Goal: Task Accomplishment & Management: Use online tool/utility

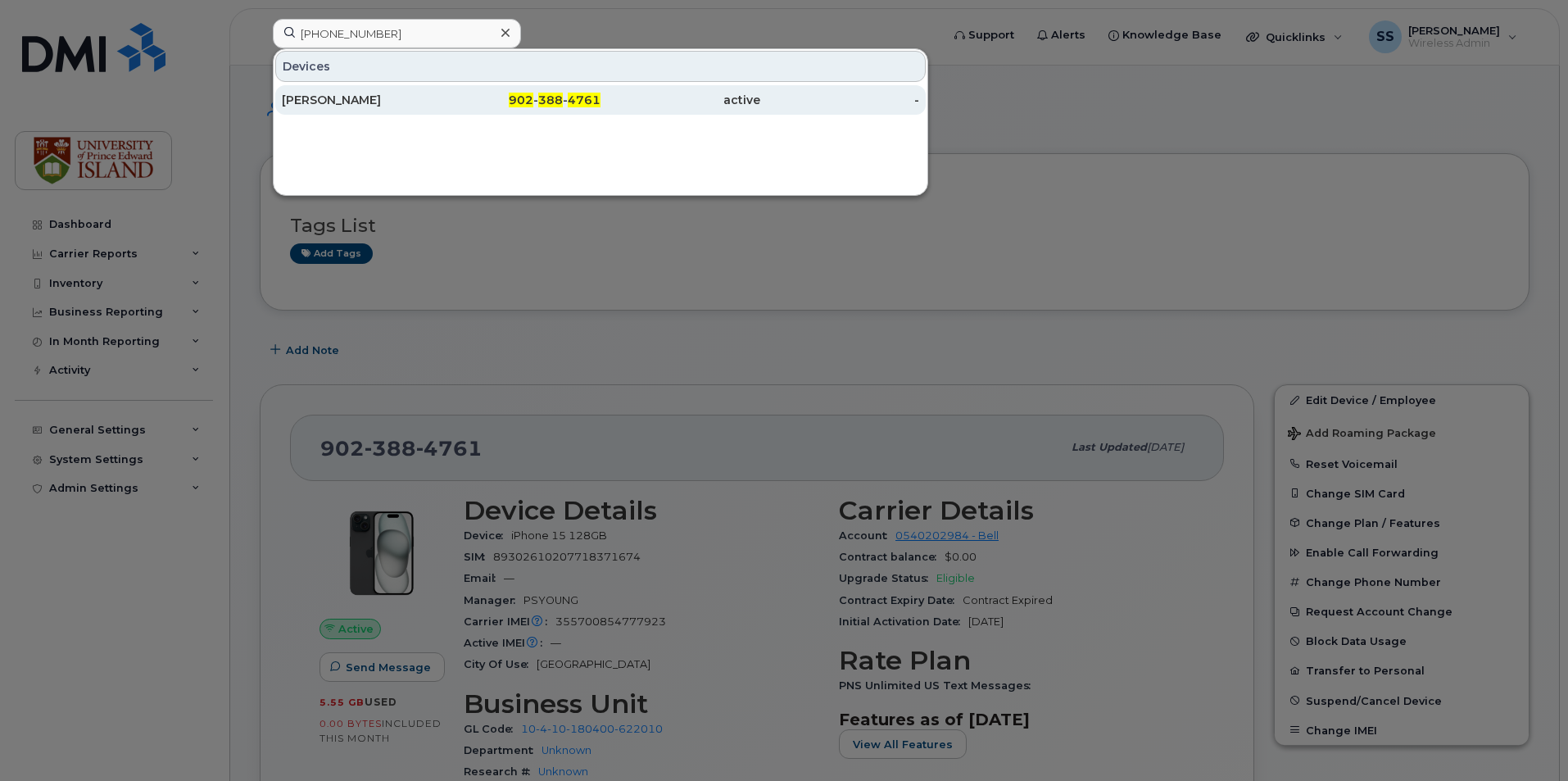
type input "[PHONE_NUMBER]"
click at [459, 102] on div "902 - 388 - 4761" at bounding box center [521, 99] width 160 height 16
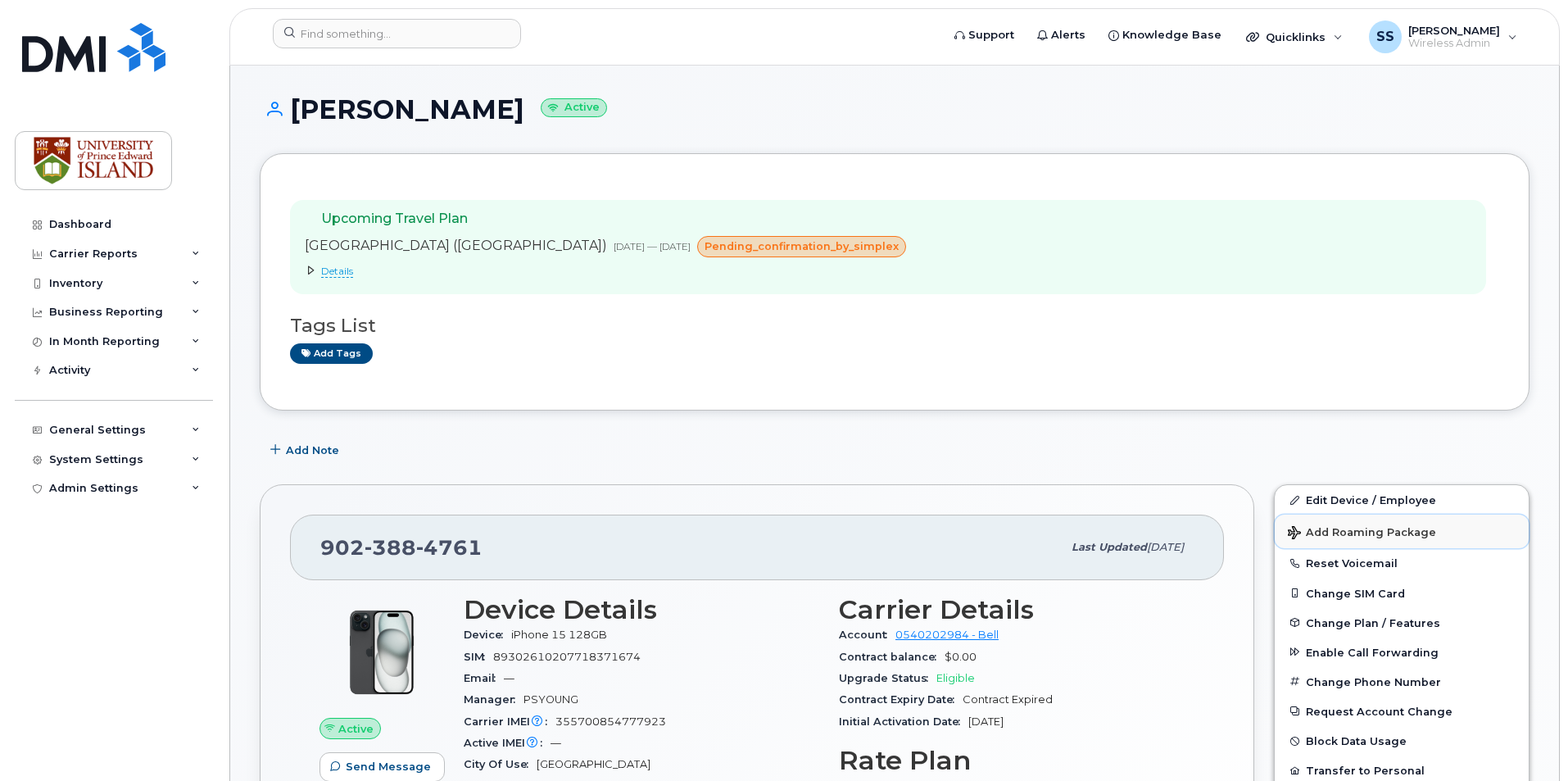
click at [1365, 533] on span "Add Roaming Package" at bounding box center [1361, 534] width 148 height 15
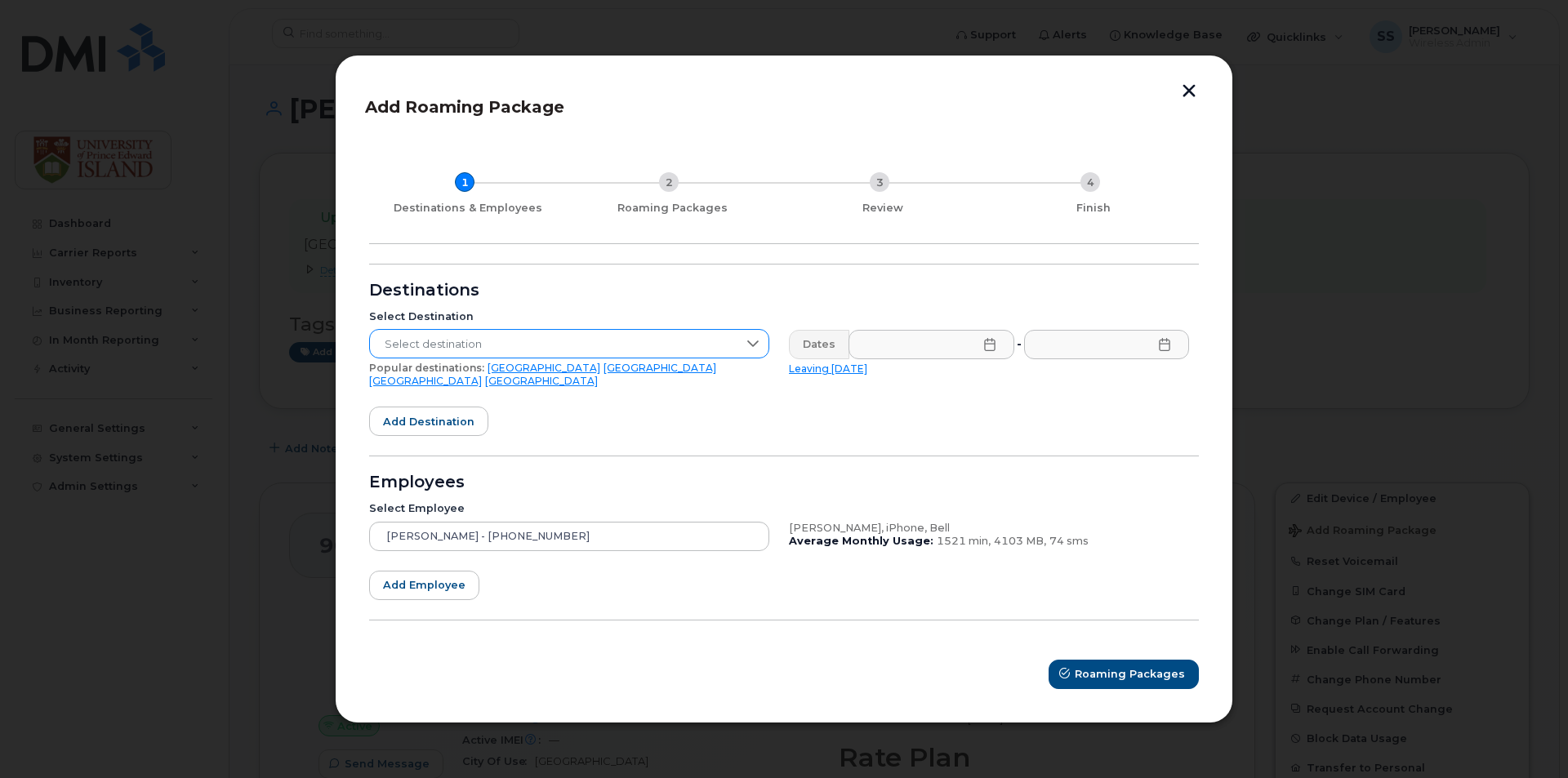
click at [505, 340] on span "Select destination" at bounding box center [553, 344] width 368 height 29
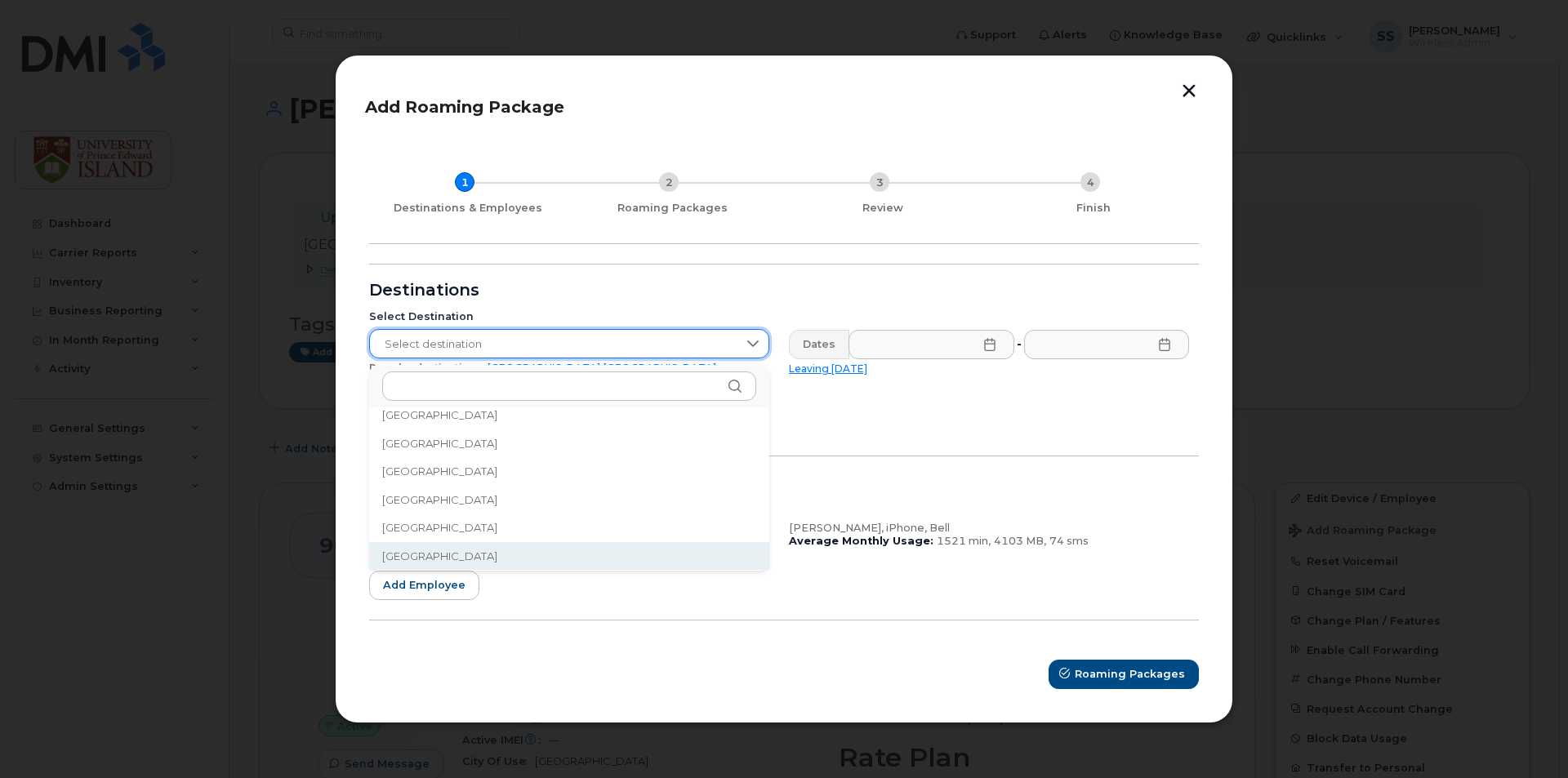
scroll to position [492, 0]
click at [475, 556] on li "[GEOGRAPHIC_DATA]" at bounding box center [568, 556] width 400 height 28
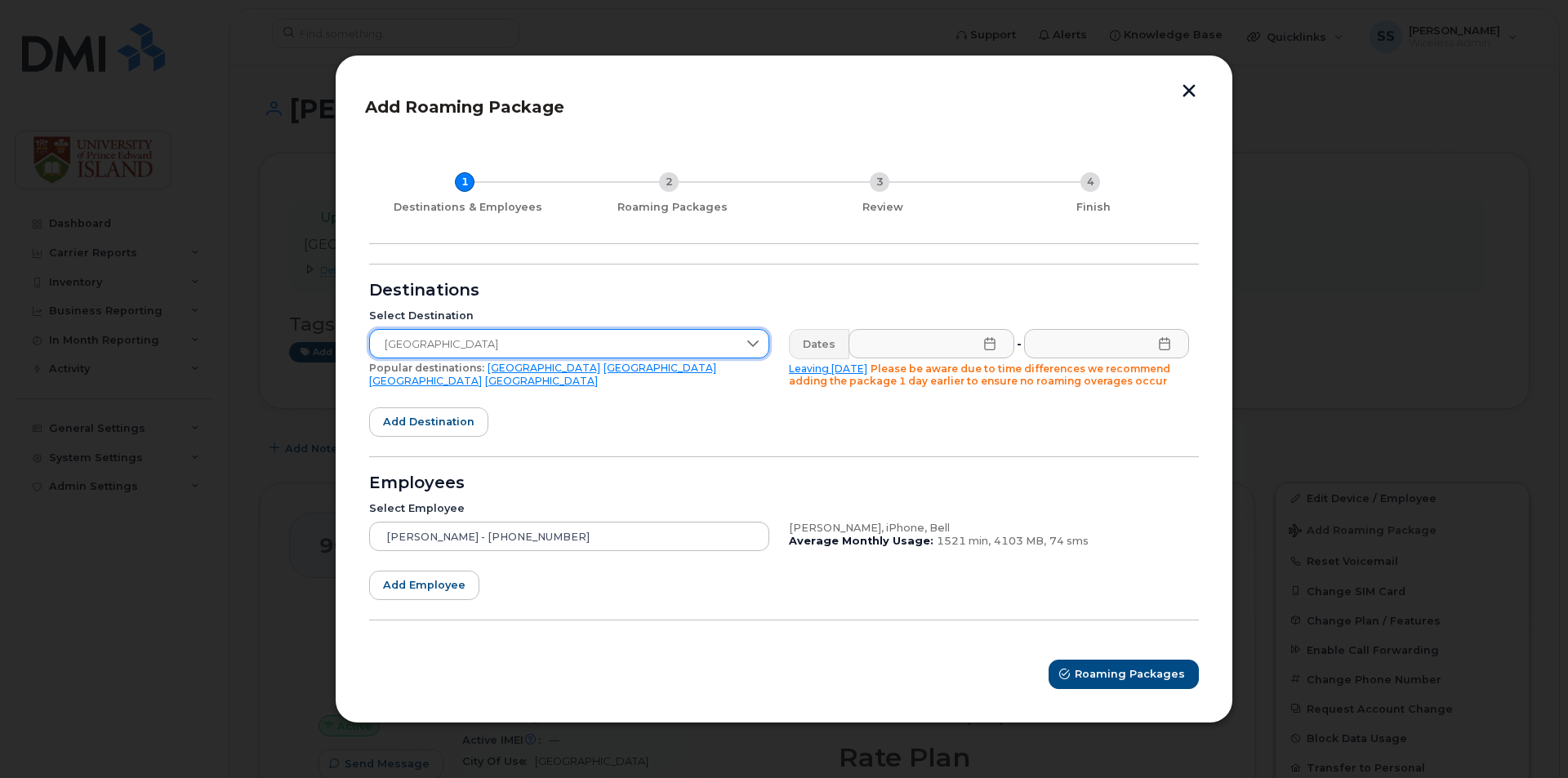
click at [814, 343] on div "Dates" at bounding box center [819, 343] width 60 height 29
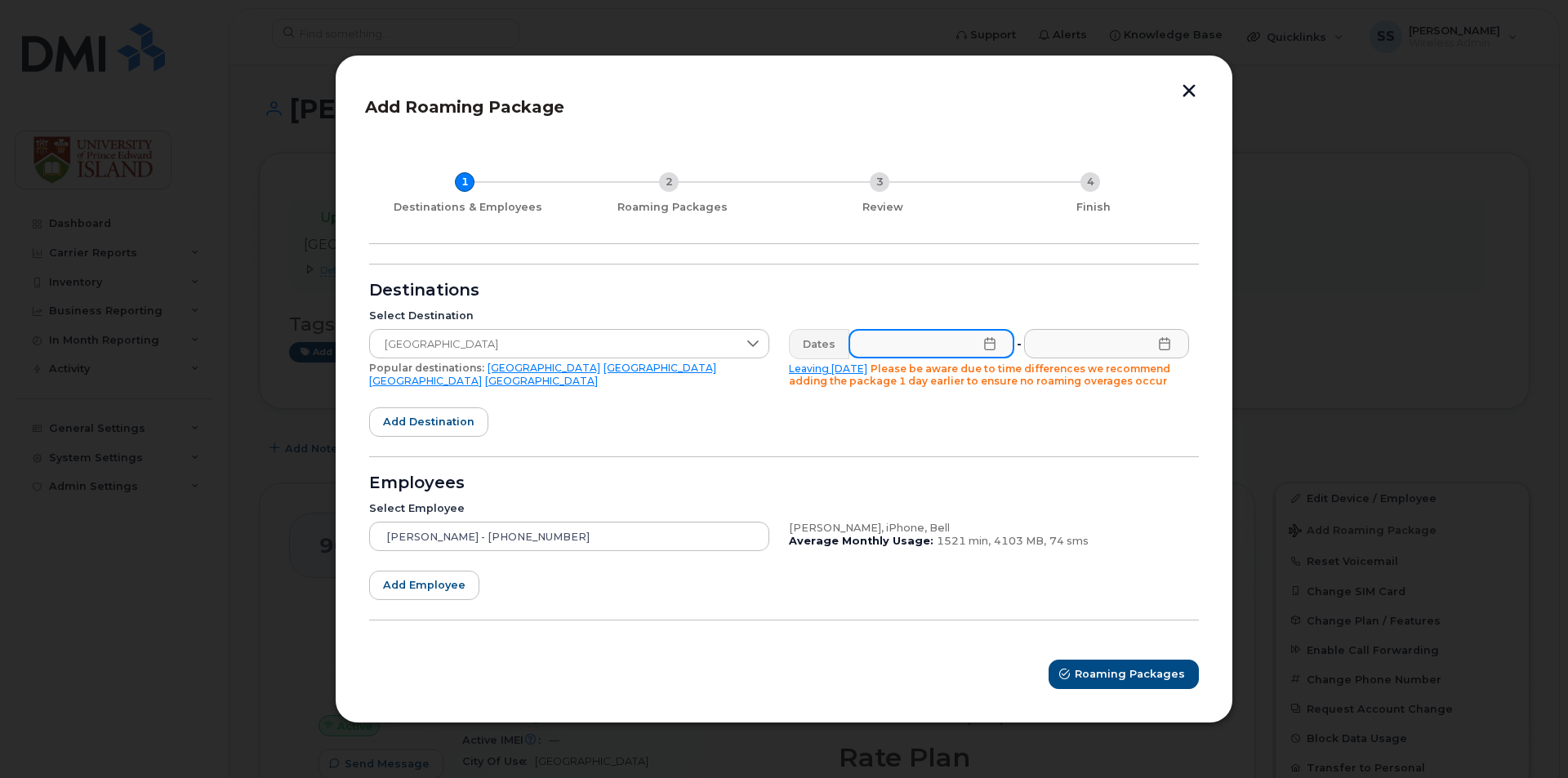
click at [914, 347] on input "text" at bounding box center [932, 343] width 166 height 29
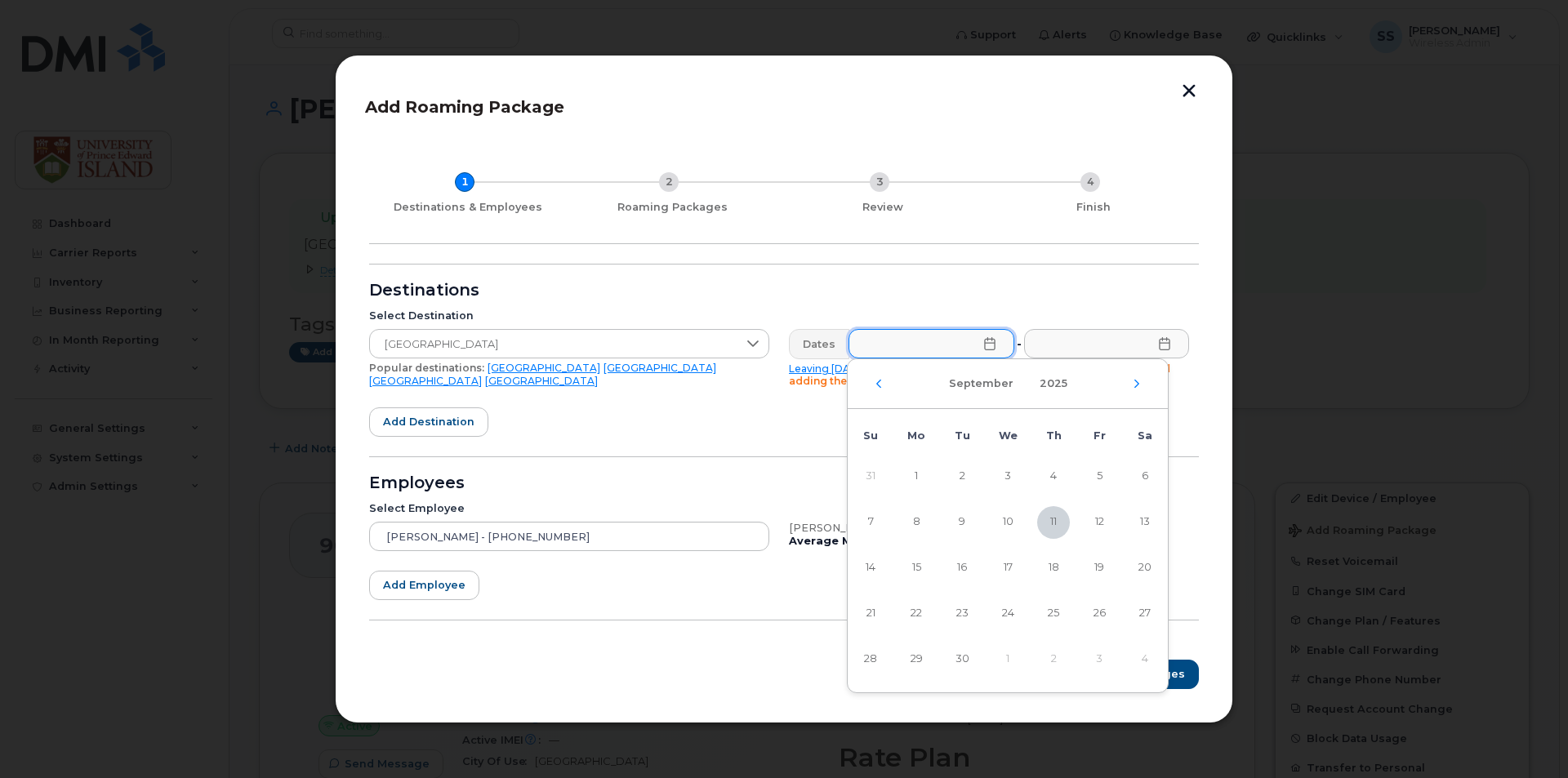
click at [1136, 390] on div "[DATE]" at bounding box center [1008, 384] width 320 height 50
click at [1141, 383] on icon "Next Month" at bounding box center [1137, 384] width 9 height 13
click at [1101, 485] on span "3" at bounding box center [1099, 476] width 33 height 33
click at [964, 656] on span "28" at bounding box center [962, 659] width 33 height 33
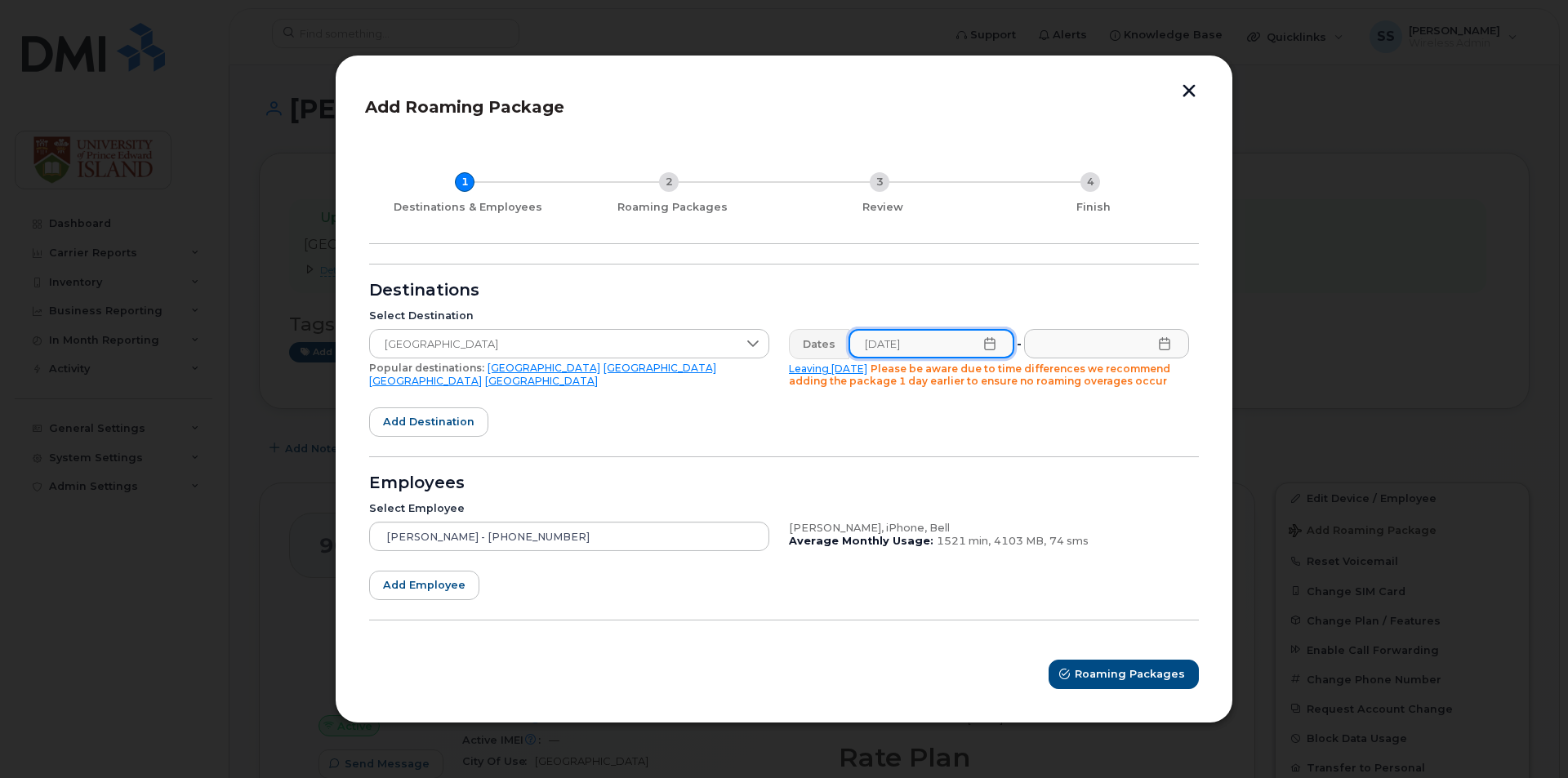
click at [980, 346] on input "[DATE]" at bounding box center [932, 343] width 166 height 29
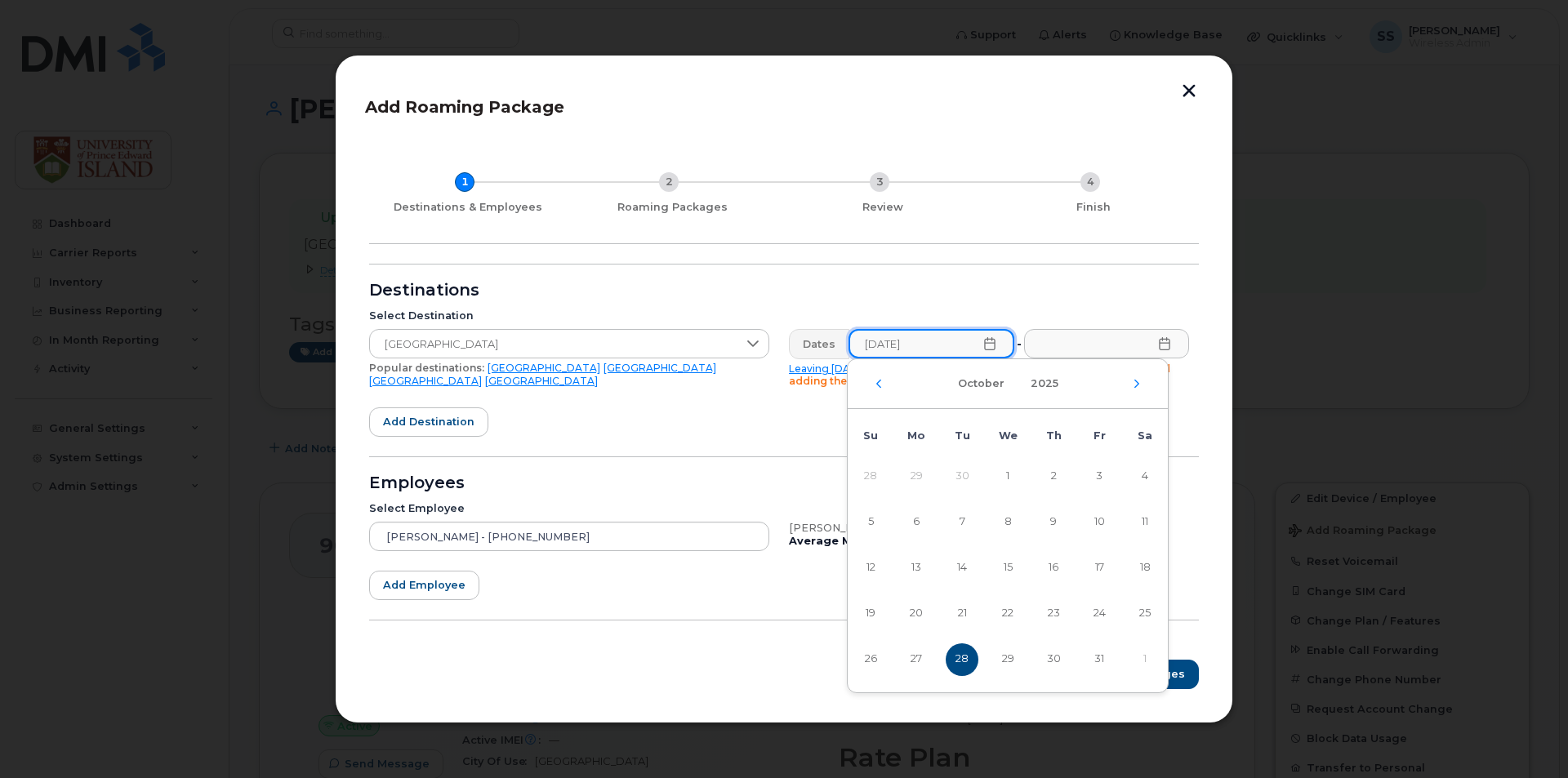
click at [991, 353] on input "[DATE]" at bounding box center [932, 343] width 166 height 29
click at [1150, 472] on span "4" at bounding box center [1144, 476] width 33 height 33
type input "[DATE]"
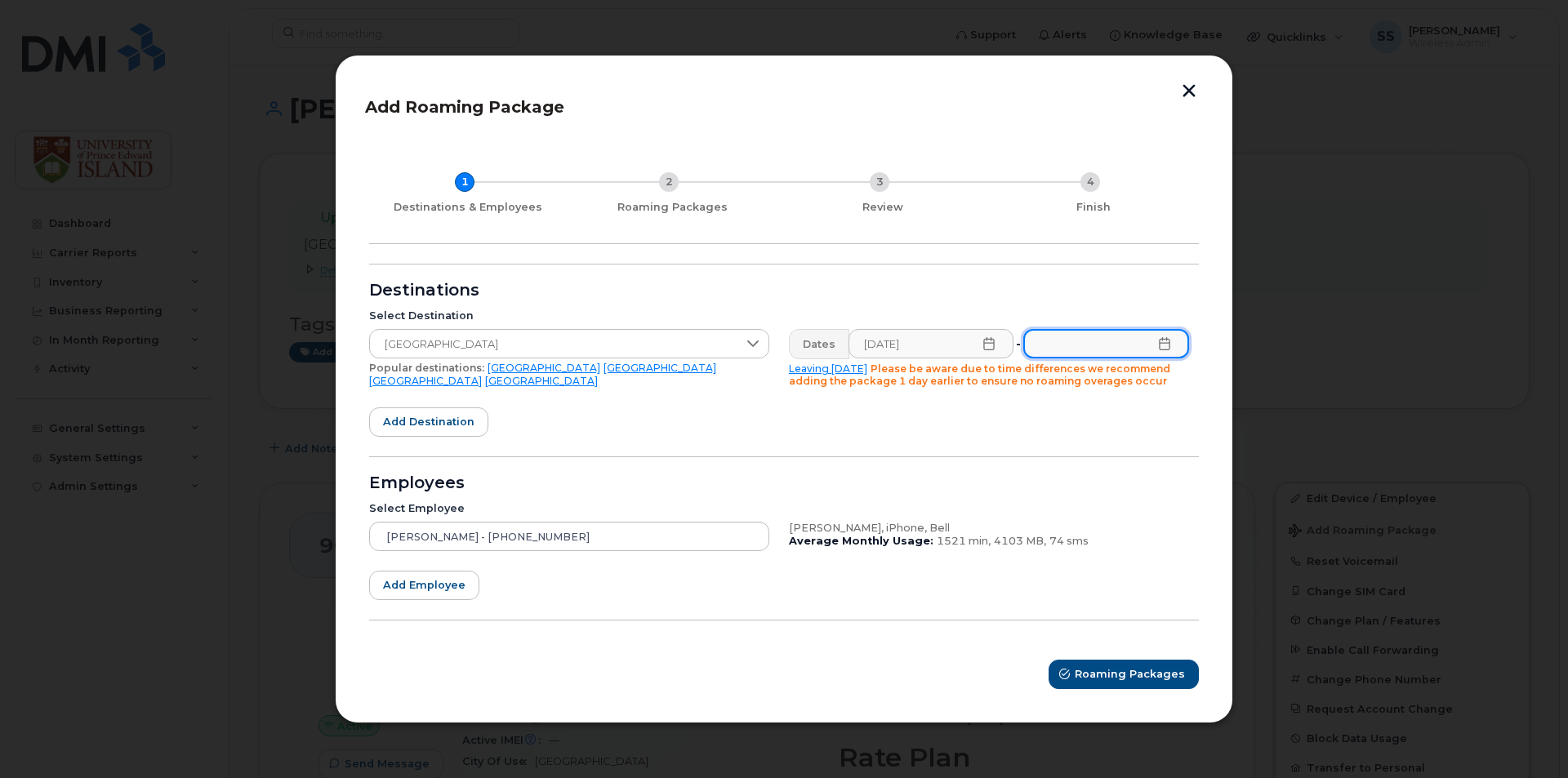
click at [1112, 350] on input "text" at bounding box center [1106, 343] width 166 height 29
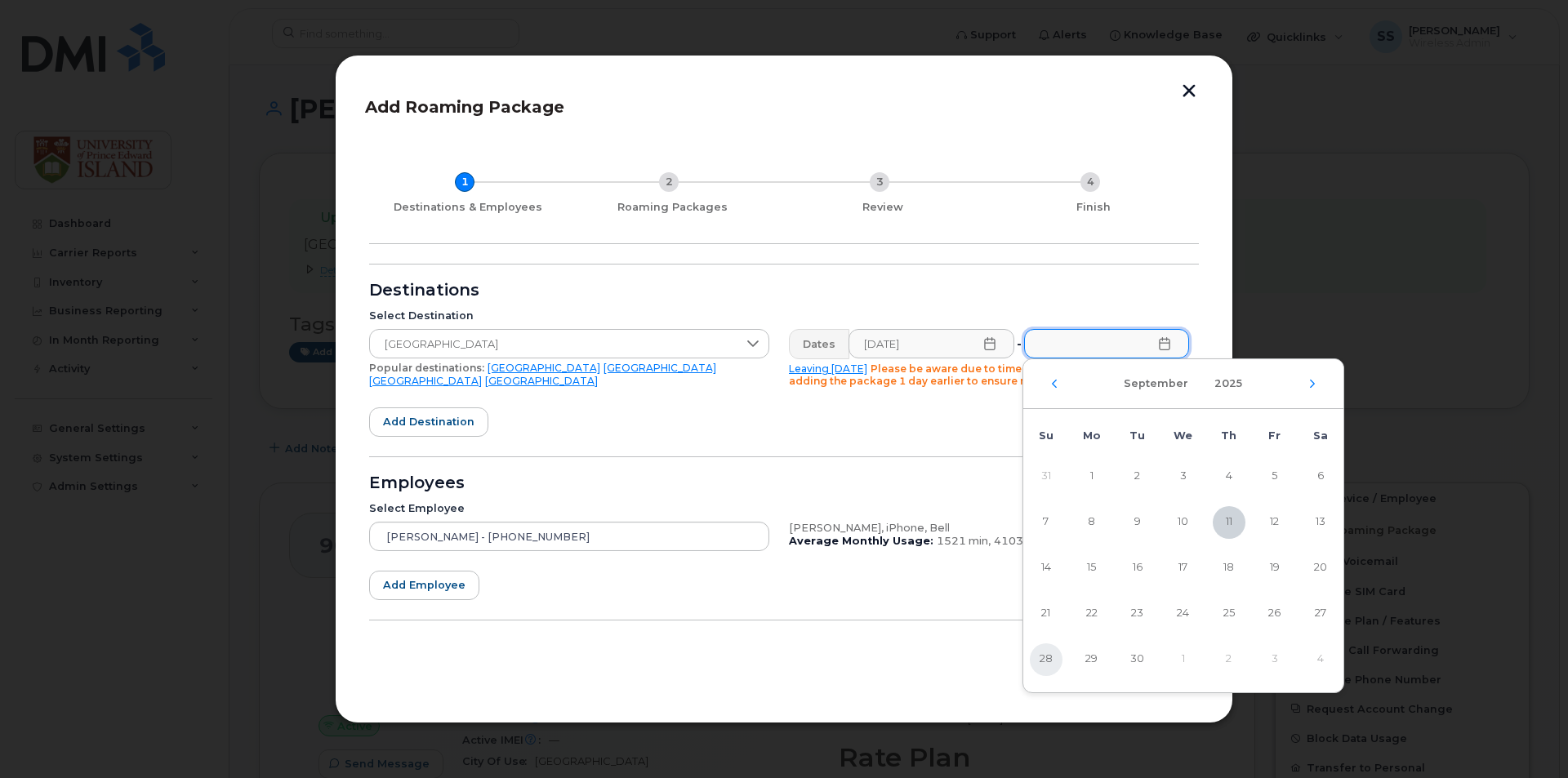
click at [1050, 659] on span "28" at bounding box center [1046, 659] width 33 height 33
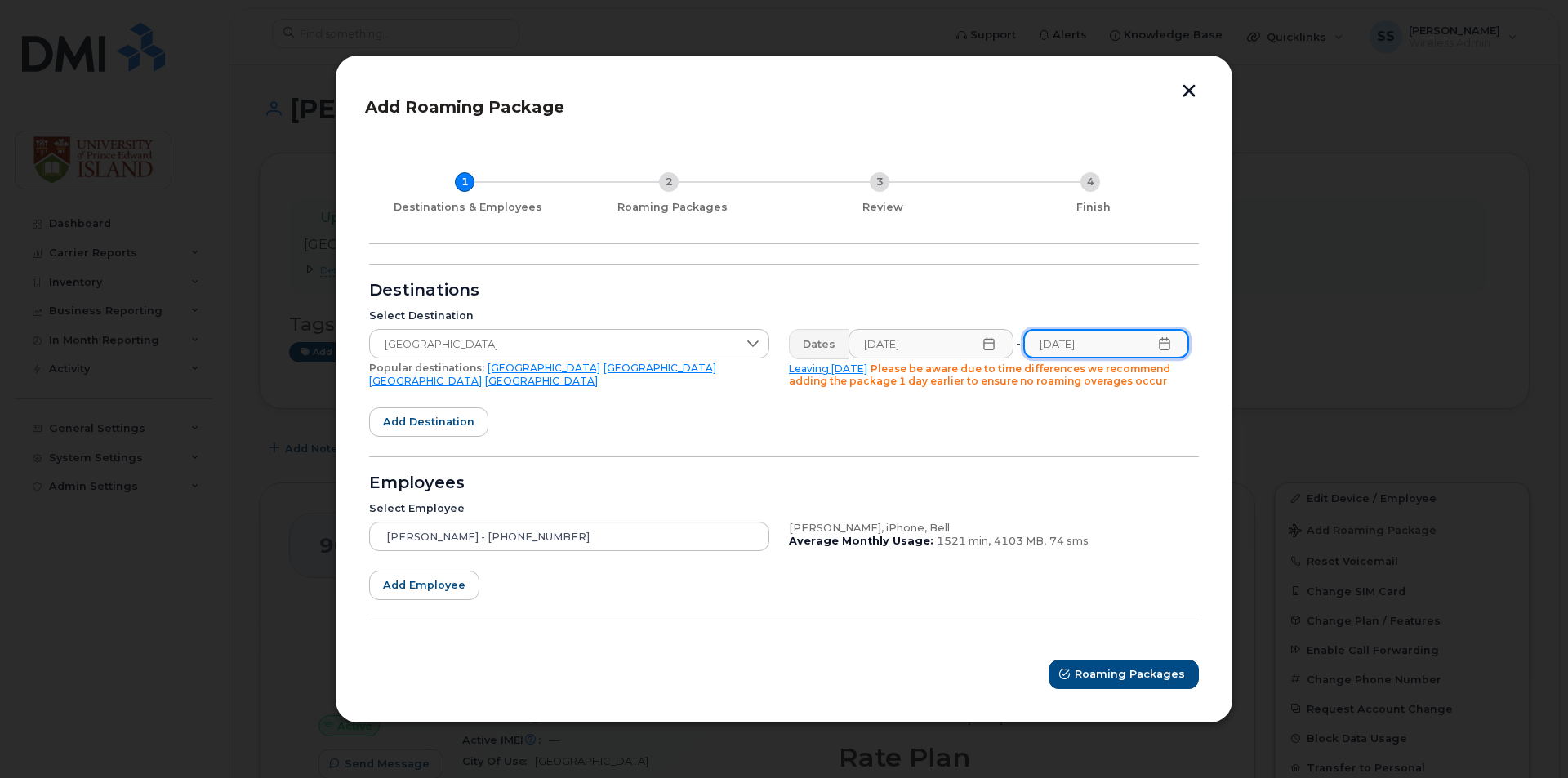
click at [1176, 348] on input "[DATE]" at bounding box center [1106, 343] width 166 height 29
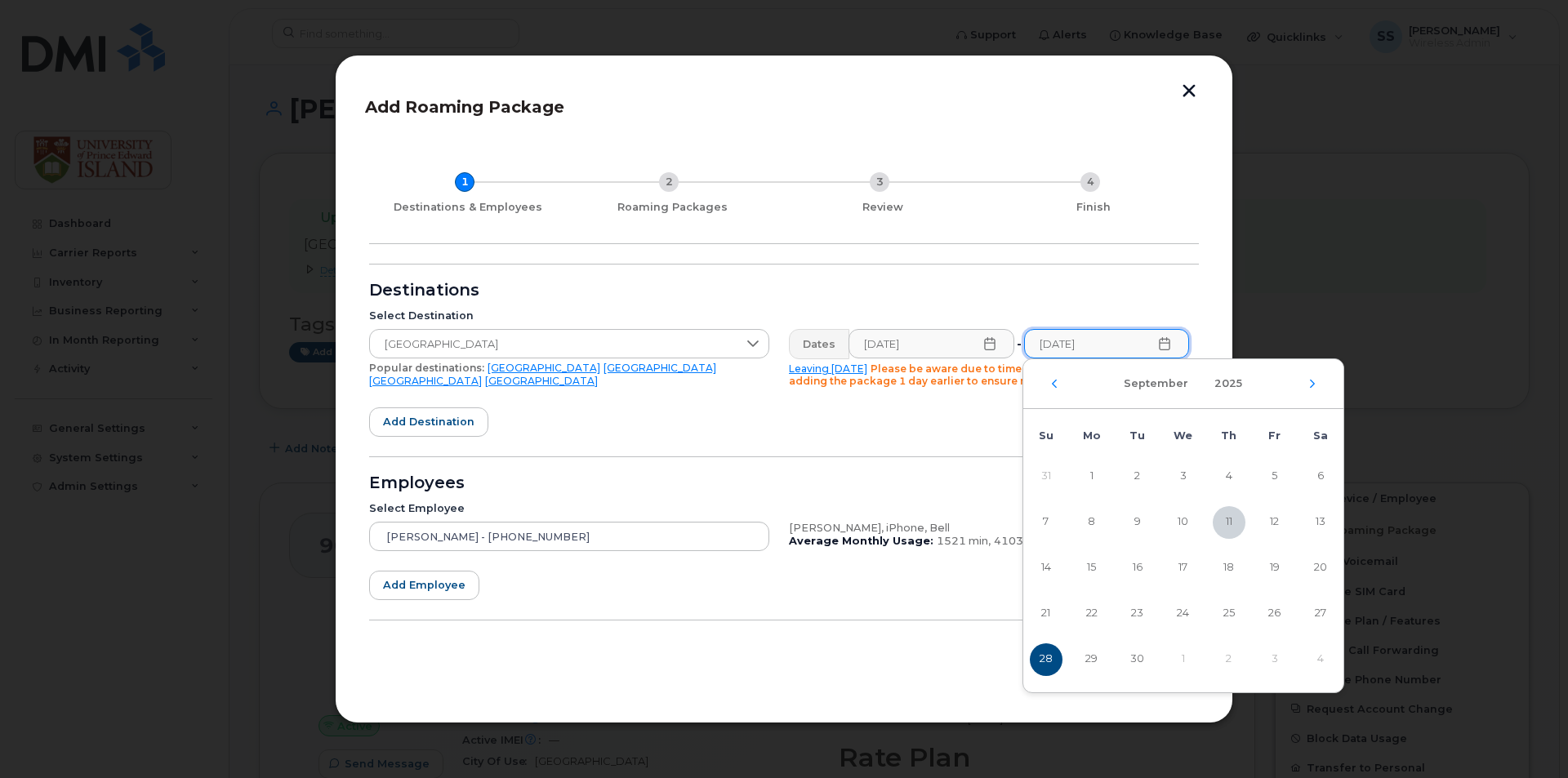
click at [1321, 382] on div "[DATE]" at bounding box center [1183, 384] width 320 height 50
click at [1307, 382] on icon "Next Month" at bounding box center [1312, 384] width 9 height 13
click at [1147, 662] on span "28" at bounding box center [1138, 659] width 33 height 33
type input "[DATE]"
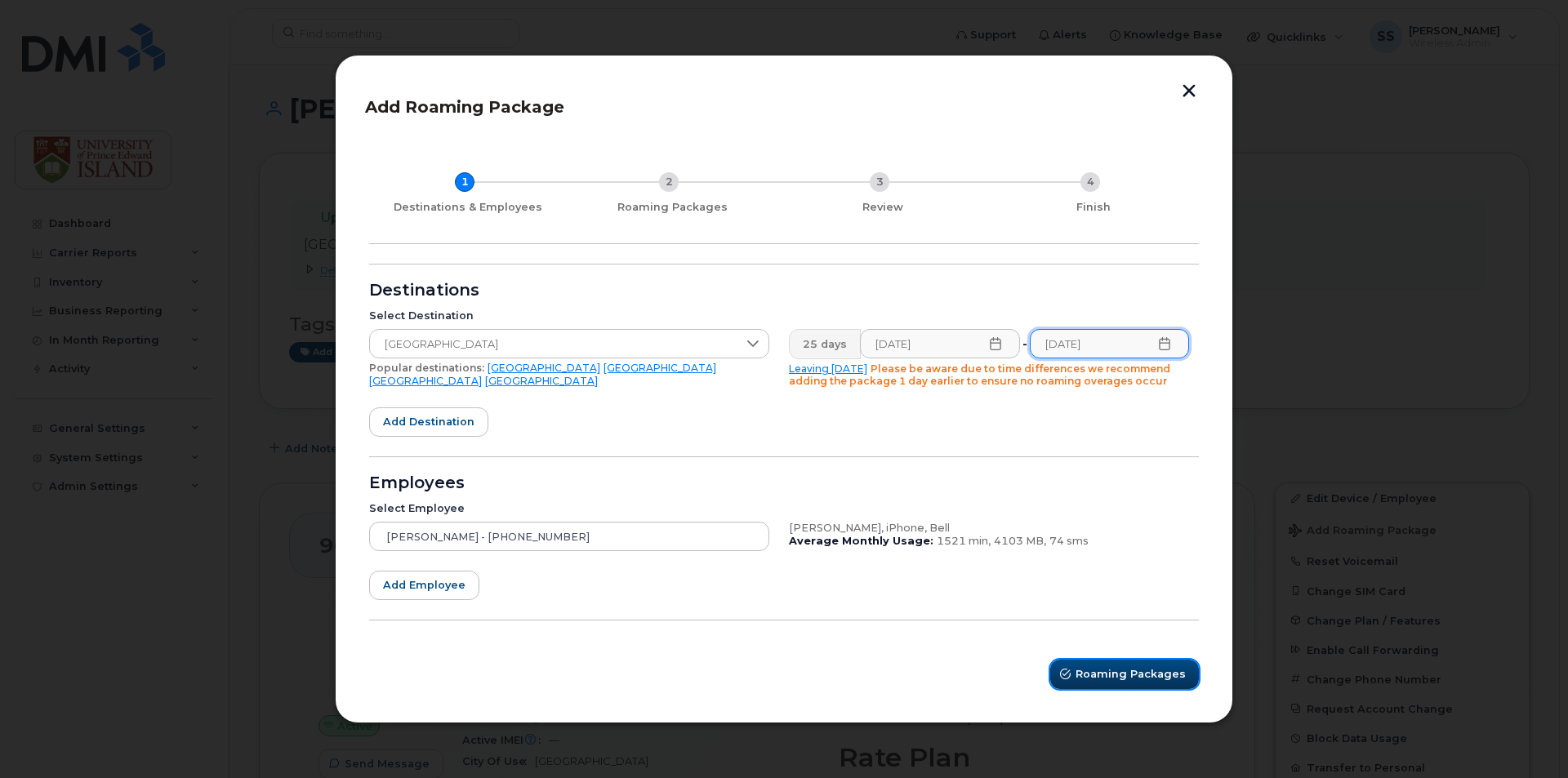
click at [1129, 678] on span "Roaming Packages" at bounding box center [1130, 674] width 110 height 15
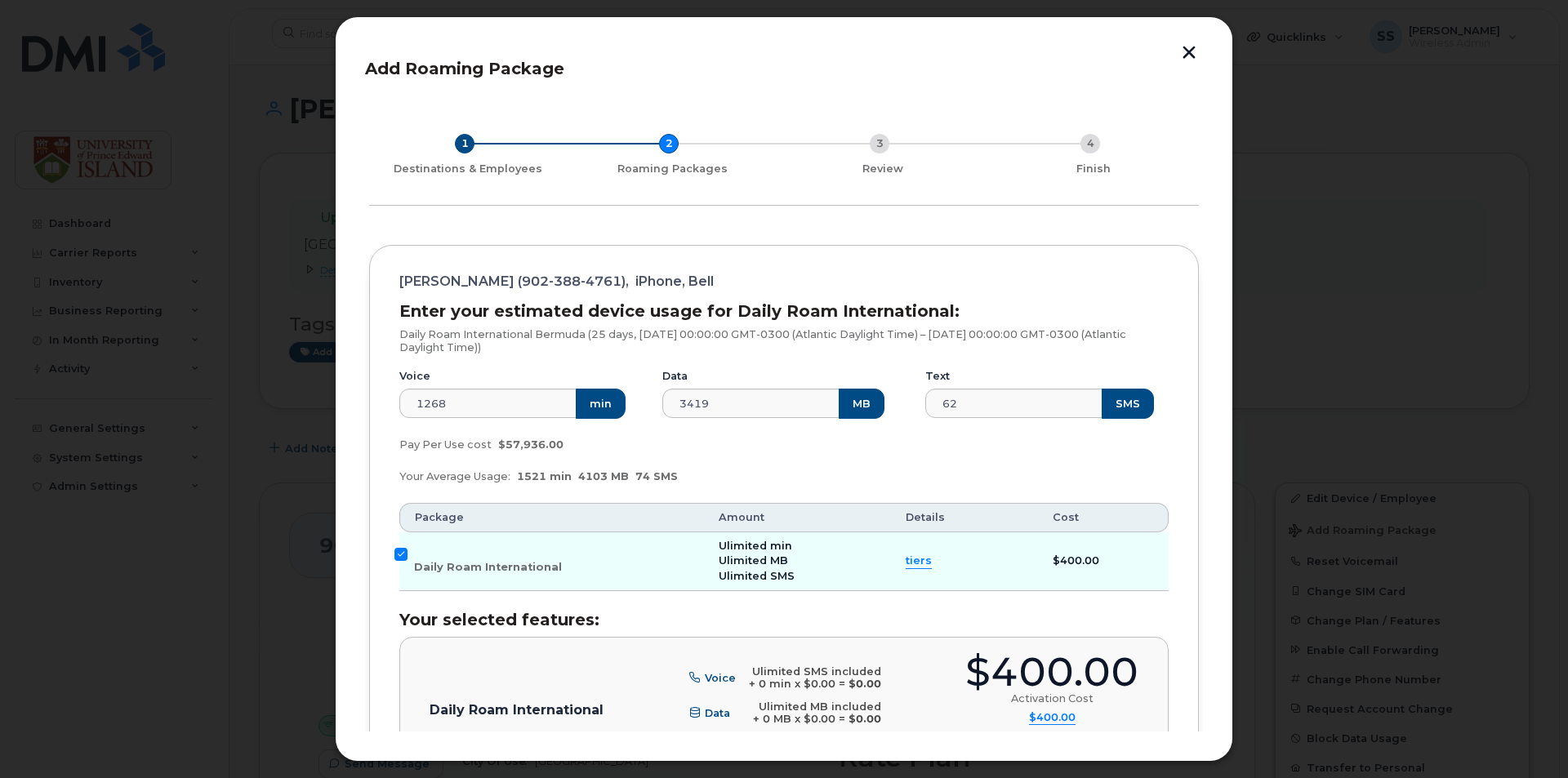
scroll to position [245, 0]
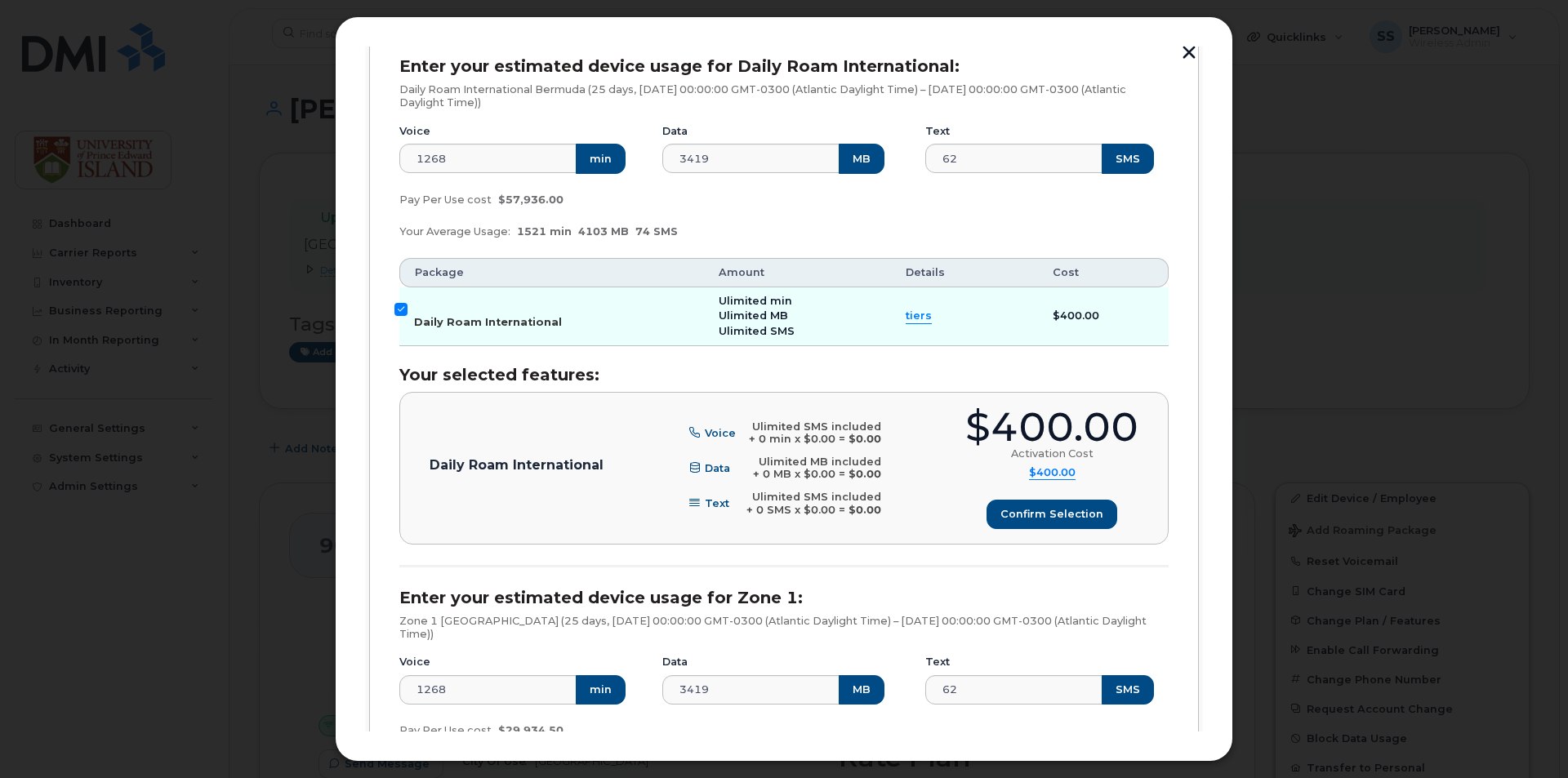
click at [398, 310] on input "Daily Roam International" at bounding box center [401, 310] width 13 height 13
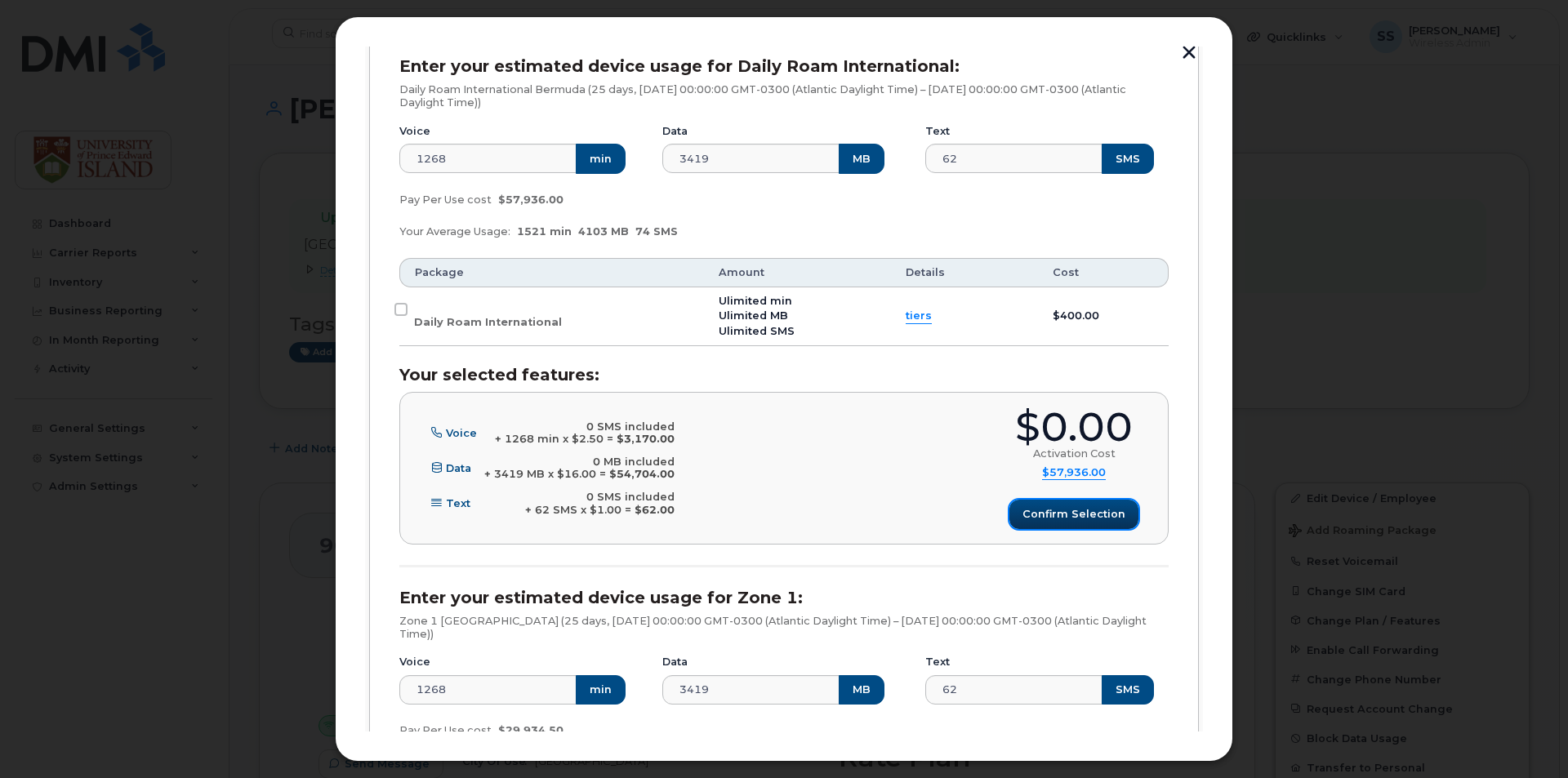
click at [1065, 518] on span "Confirm selection" at bounding box center [1074, 514] width 103 height 15
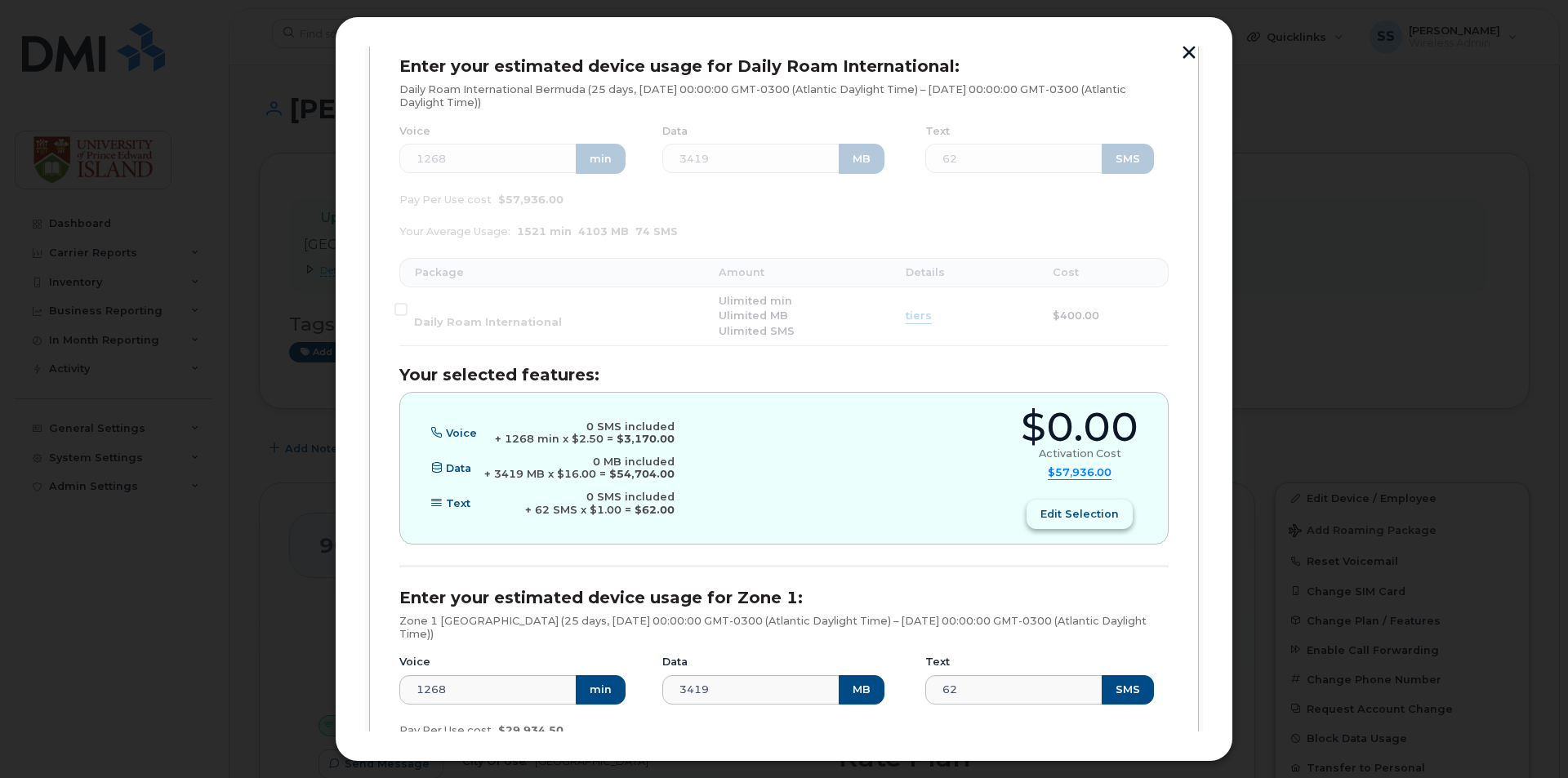
click at [1052, 516] on span "Edit selection" at bounding box center [1080, 514] width 78 height 15
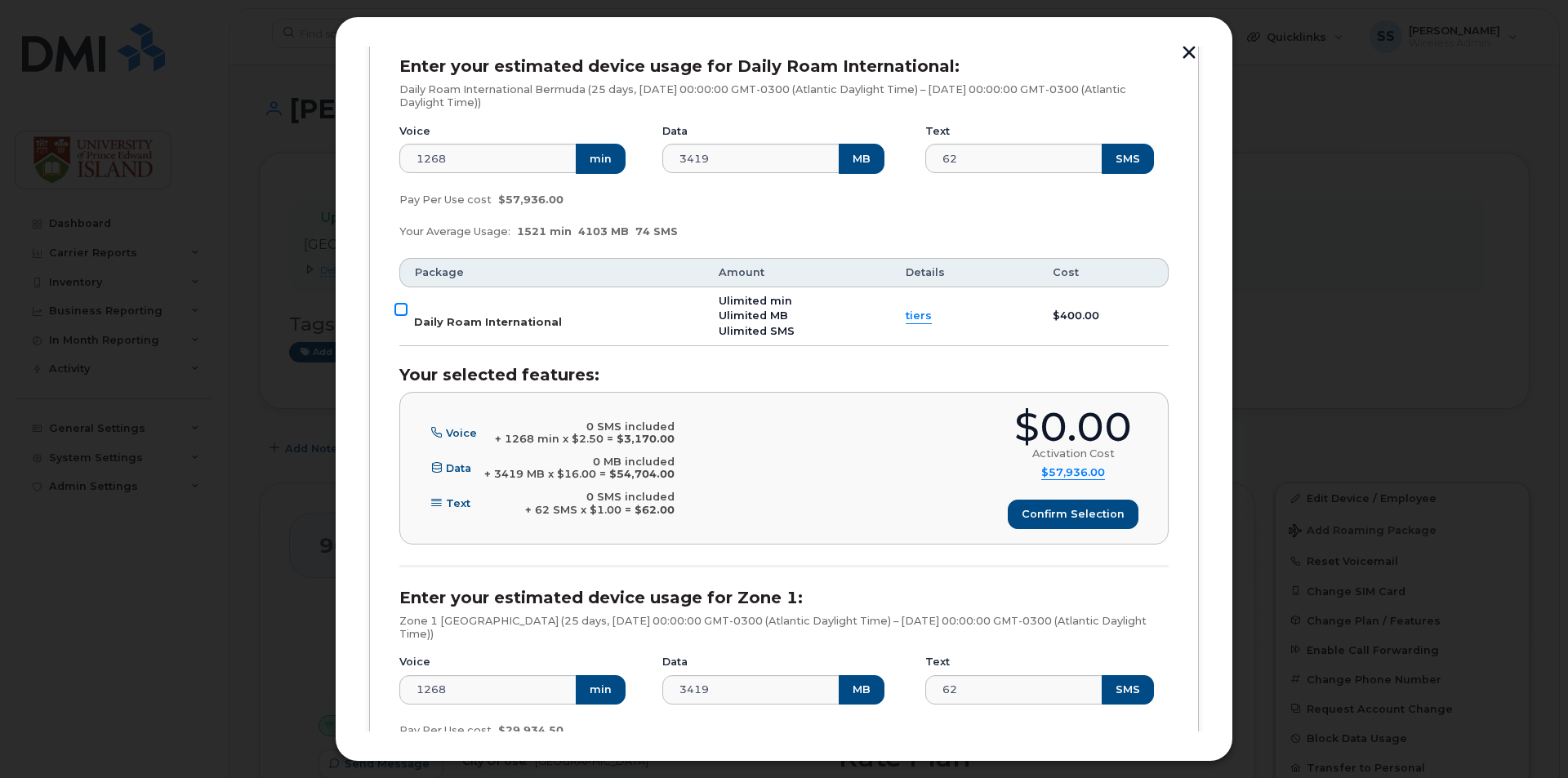
click at [404, 310] on input "Daily Roam International" at bounding box center [401, 310] width 13 height 13
checkbox input "true"
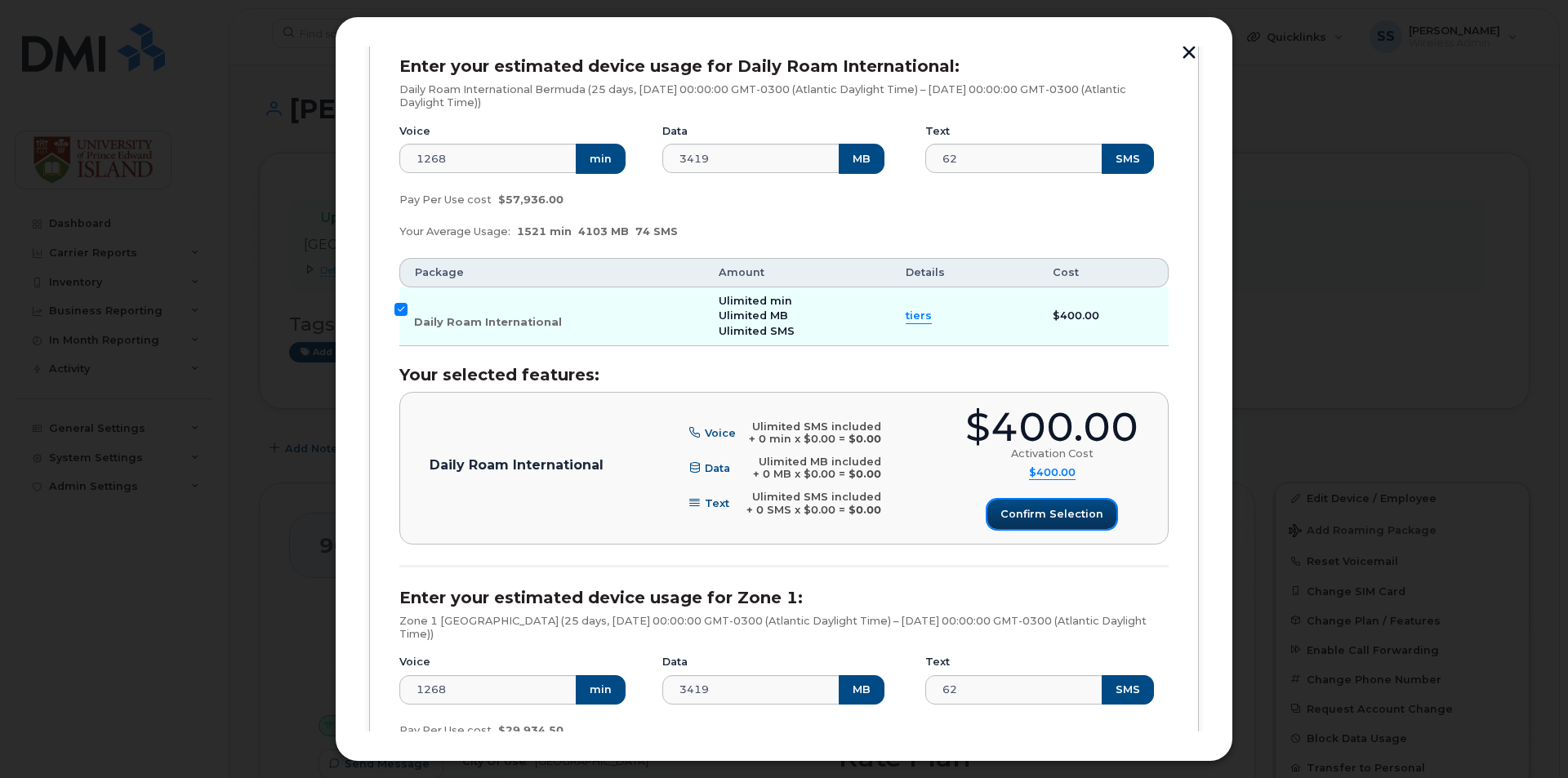
click at [1034, 517] on span "Confirm selection" at bounding box center [1051, 514] width 103 height 15
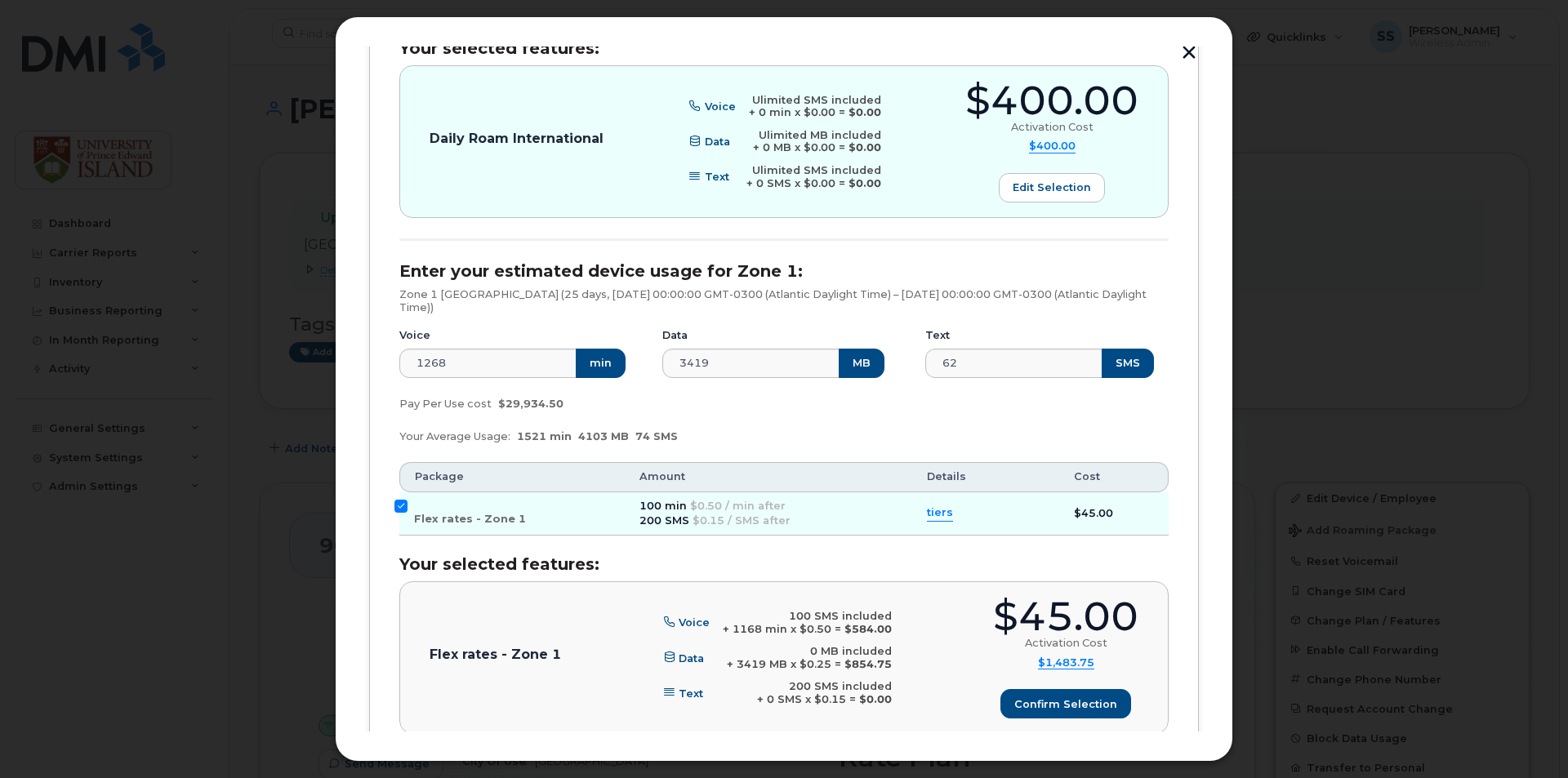
scroll to position [691, 0]
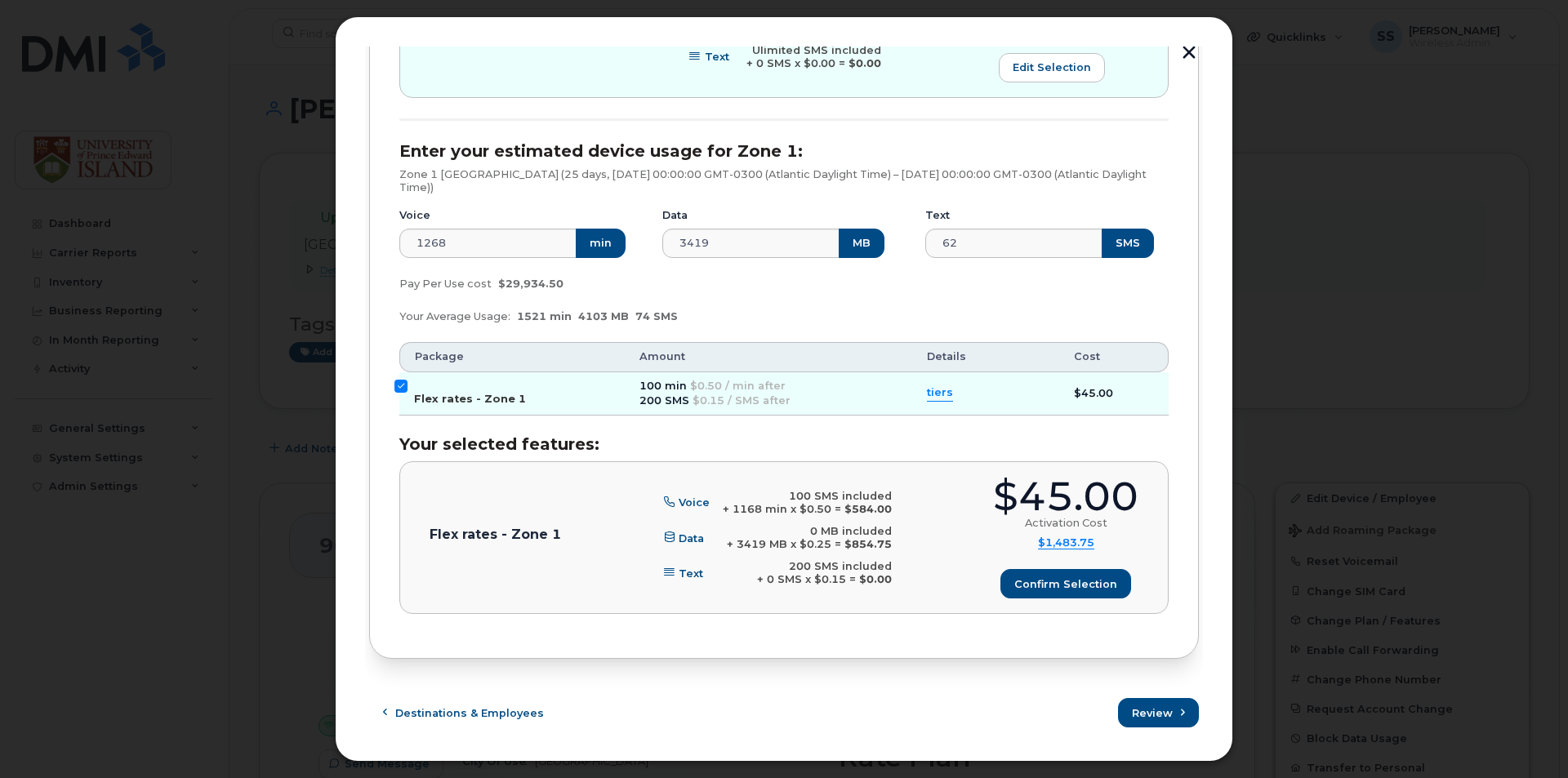
click at [407, 387] on input "Flex rates - Zone 1" at bounding box center [401, 387] width 13 height 13
checkbox input "false"
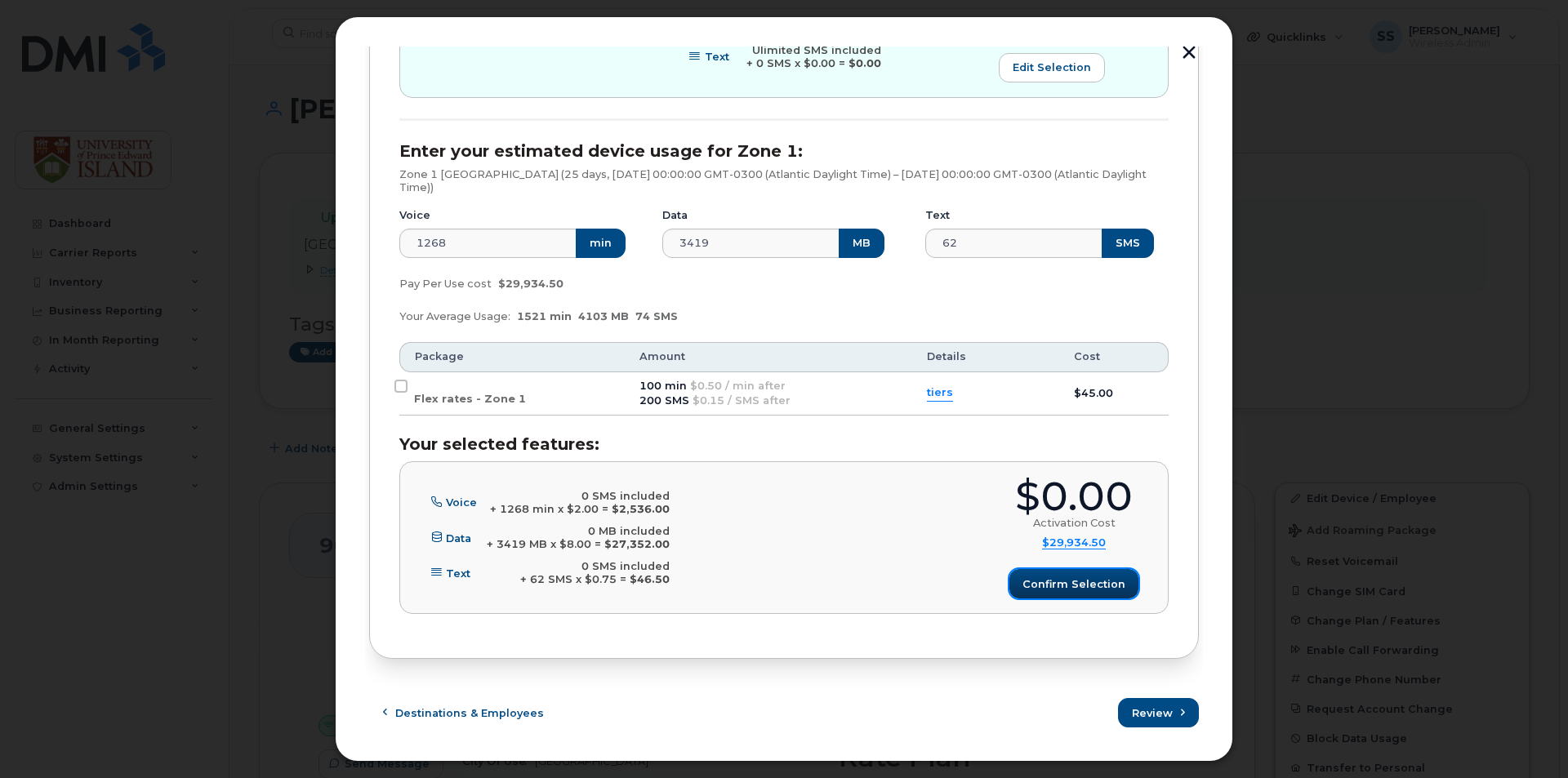
click at [1073, 579] on span "Confirm selection" at bounding box center [1074, 584] width 103 height 15
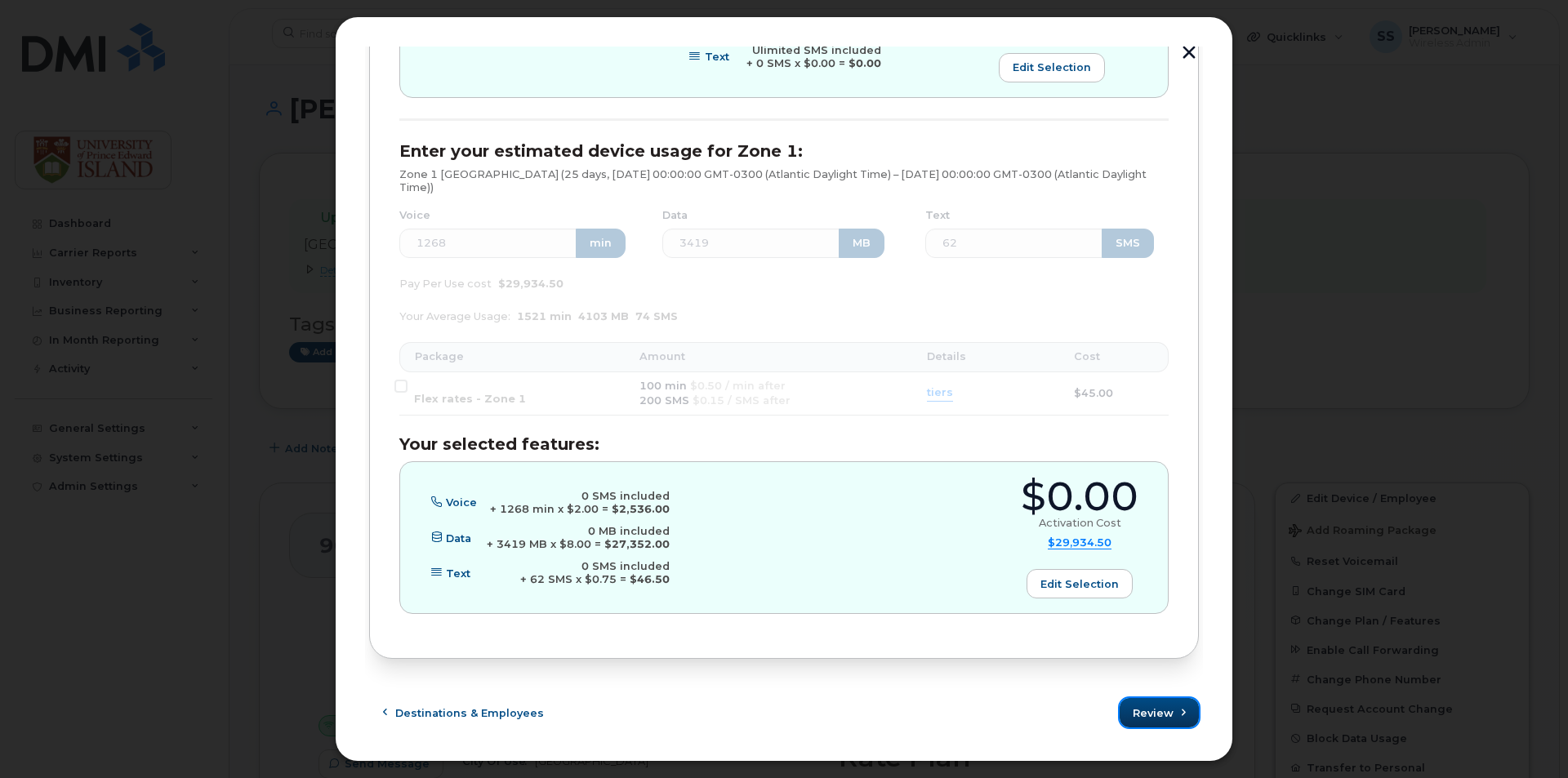
click at [1165, 710] on span "Review" at bounding box center [1153, 713] width 40 height 15
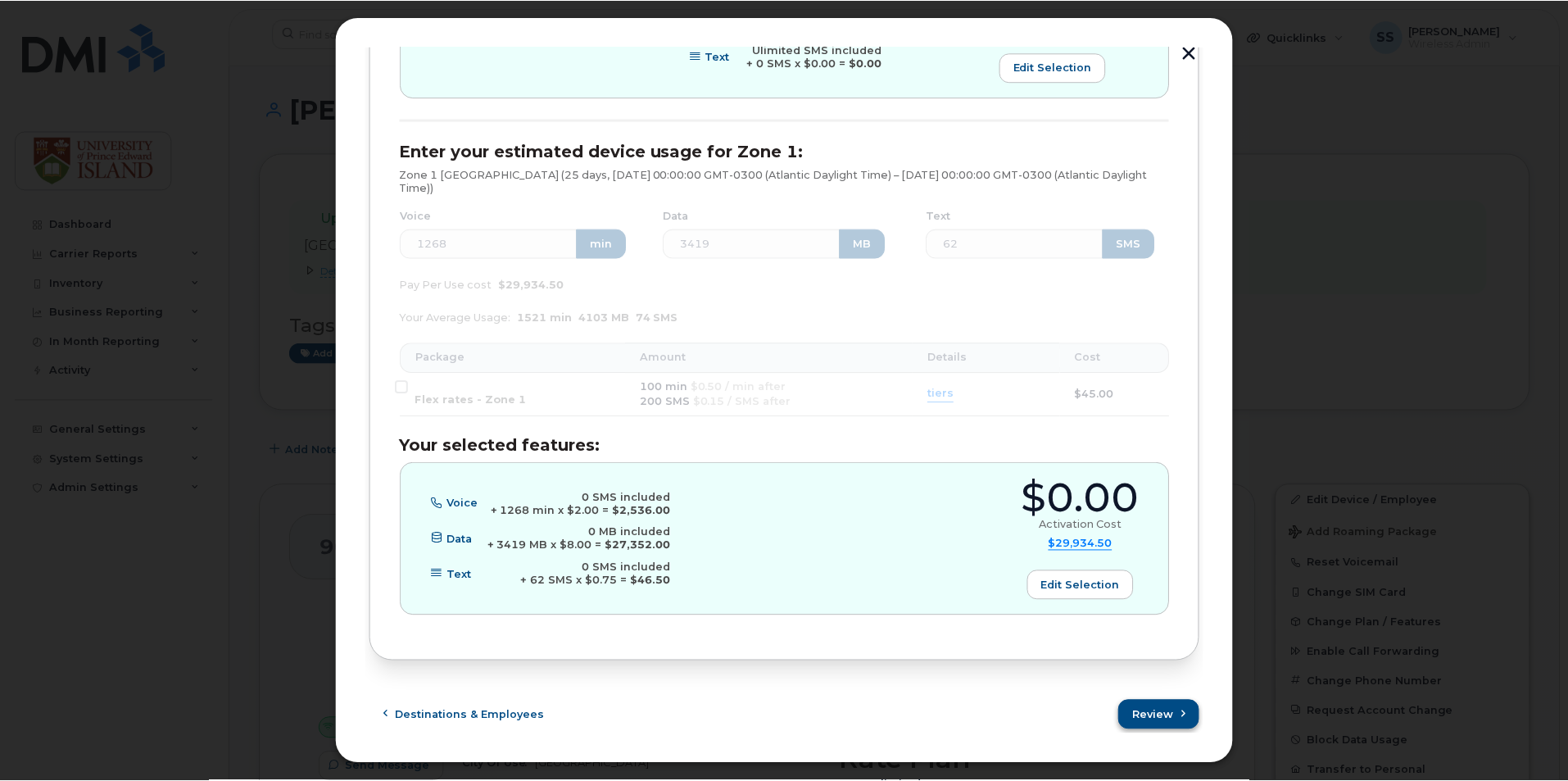
scroll to position [0, 0]
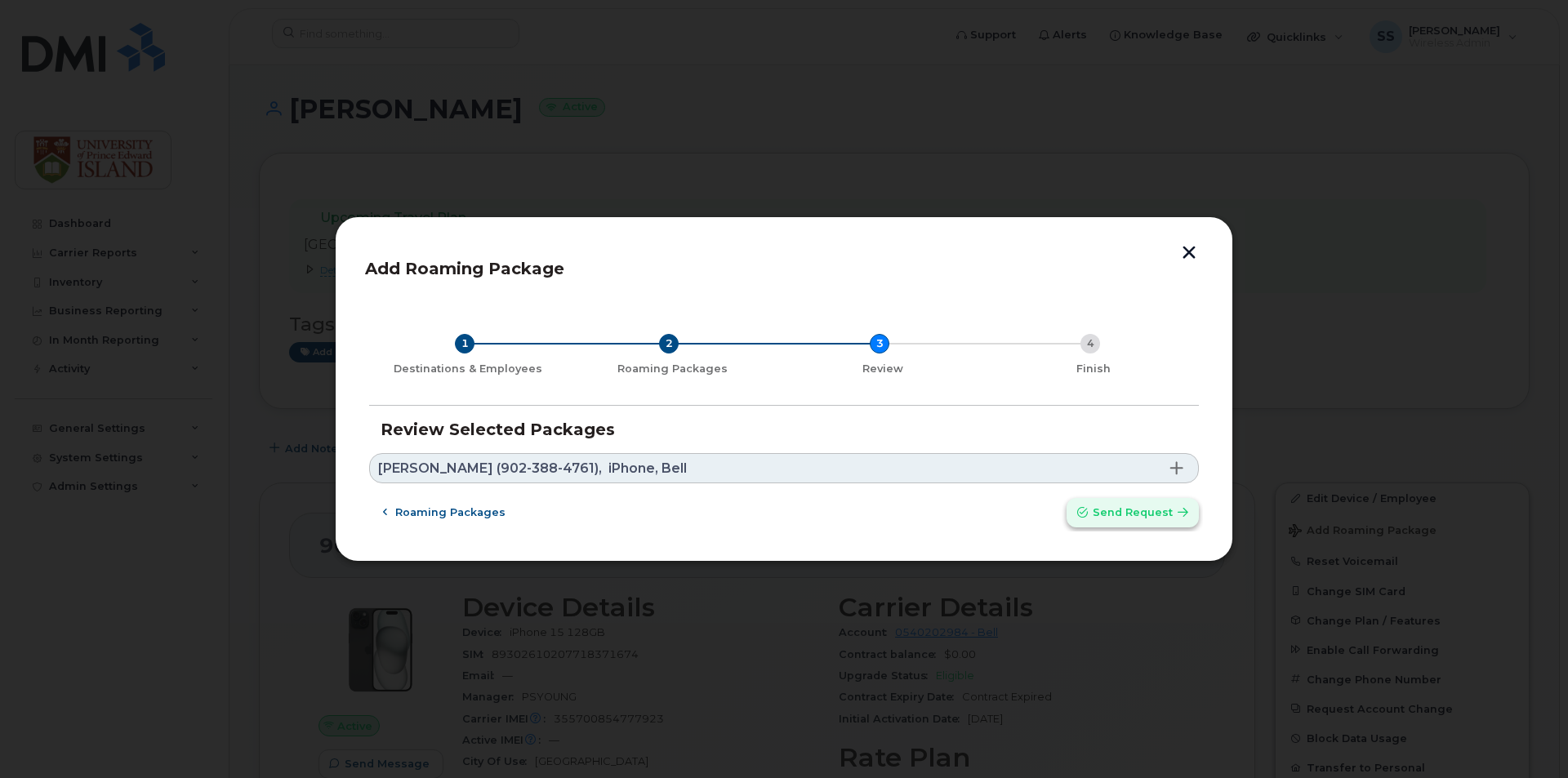
click at [1109, 516] on span "Send request" at bounding box center [1132, 512] width 80 height 15
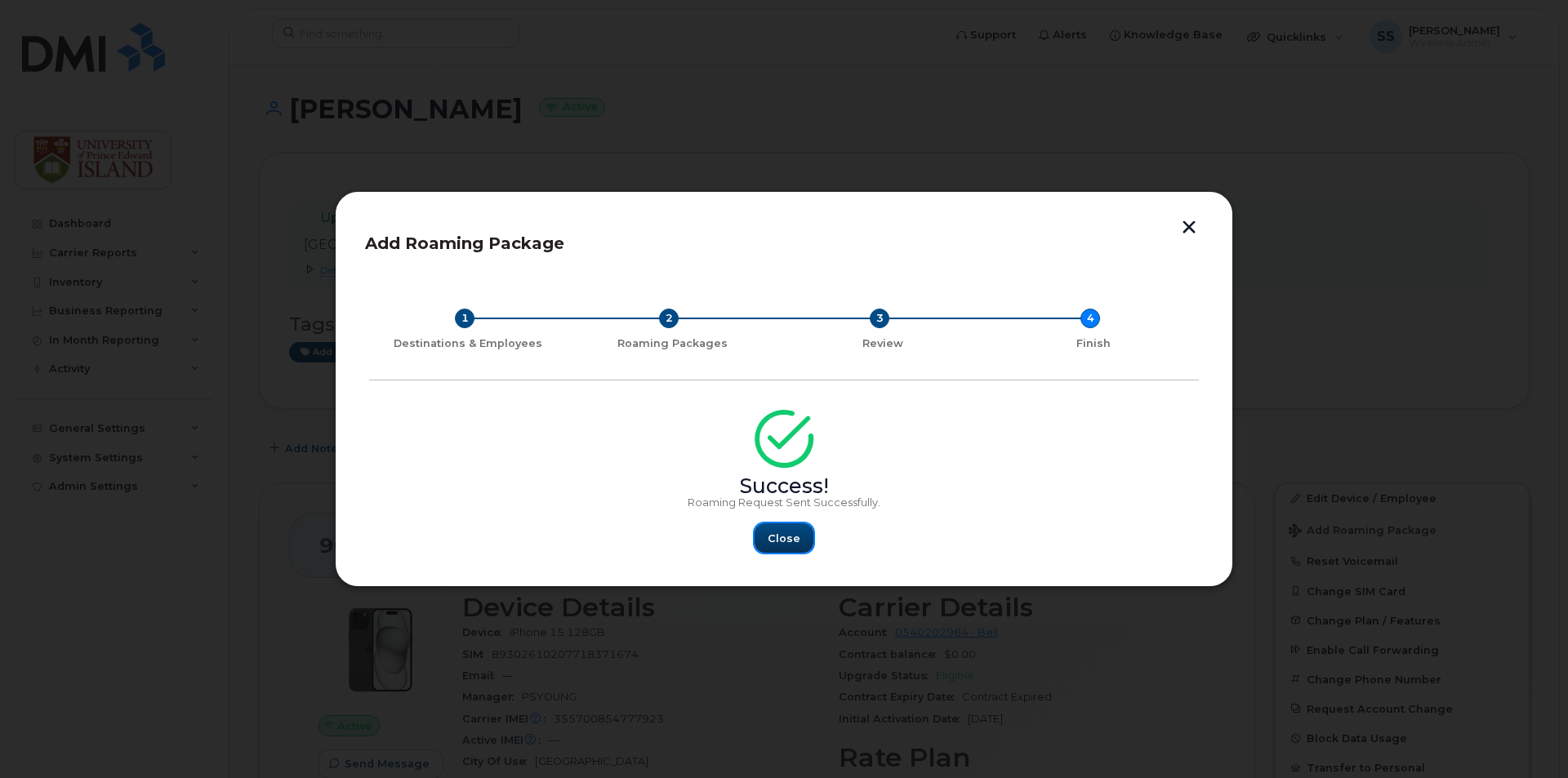
click at [792, 549] on button "Close" at bounding box center [784, 537] width 58 height 29
